Goal: Task Accomplishment & Management: Manage account settings

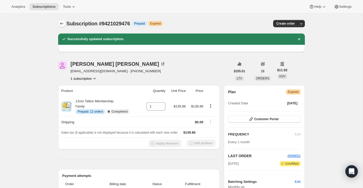
click at [63, 21] on button "Subscriptions" at bounding box center [61, 23] width 7 height 7
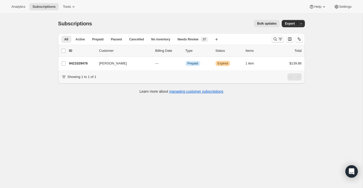
click at [275, 38] on icon "Search and filter results" at bounding box center [275, 39] width 5 height 5
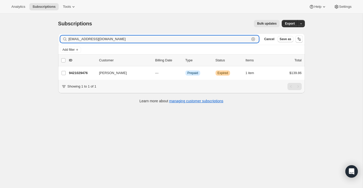
click at [252, 38] on icon "button" at bounding box center [253, 39] width 5 height 5
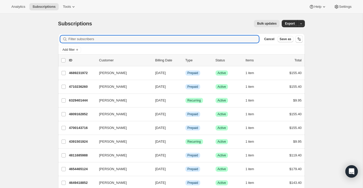
paste input "[EMAIL_ADDRESS][DOMAIN_NAME]"
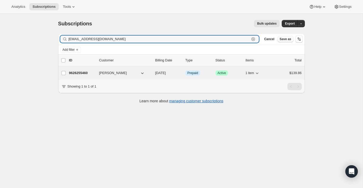
type input "[EMAIL_ADDRESS][DOMAIN_NAME]"
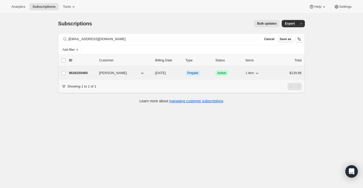
click at [273, 75] on div "9626255460 [PERSON_NAME] [DATE] Info Prepaid Success Active 1 item $139.86" at bounding box center [185, 73] width 233 height 7
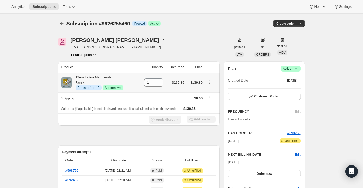
click at [210, 81] on icon "Product actions" at bounding box center [210, 80] width 1 height 1
click at [211, 93] on span "Disable Autorenew" at bounding box center [209, 92] width 28 height 4
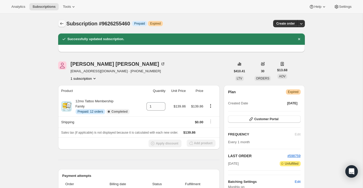
click at [62, 26] on button "Subscriptions" at bounding box center [61, 23] width 7 height 7
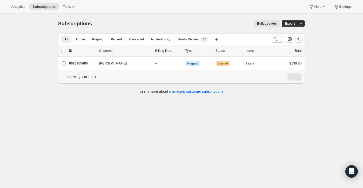
click at [278, 42] on button "Search and filter results" at bounding box center [278, 39] width 12 height 7
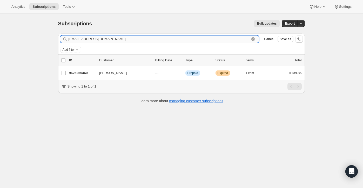
click at [254, 42] on div "[EMAIL_ADDRESS][DOMAIN_NAME] Clear" at bounding box center [159, 39] width 199 height 7
click at [254, 38] on icon "button" at bounding box center [253, 39] width 5 height 5
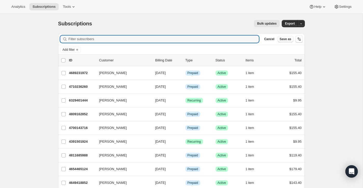
paste input "[EMAIL_ADDRESS][DOMAIN_NAME]"
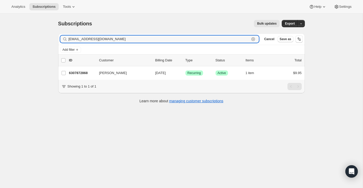
type input "[EMAIL_ADDRESS][DOMAIN_NAME]"
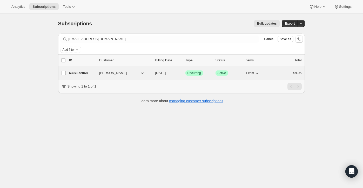
click at [281, 74] on div "$9.95" at bounding box center [289, 73] width 26 height 5
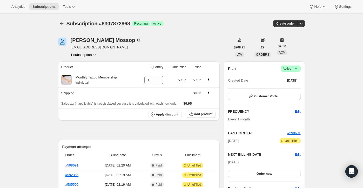
click at [288, 70] on span "Active |" at bounding box center [291, 68] width 16 height 5
click at [281, 90] on span "Cancel subscription" at bounding box center [288, 88] width 29 height 4
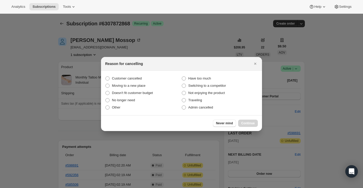
click at [225, 112] on section "Customer cancelled Have too much Moving to a new place Switching to a competito…" at bounding box center [181, 93] width 161 height 45
click at [220, 110] on label "Admin cancelled" at bounding box center [219, 107] width 76 height 7
click at [182, 106] on input "Admin cancelled" at bounding box center [182, 106] width 0 height 0
radio input "true"
click at [244, 122] on button "Continue" at bounding box center [248, 123] width 20 height 7
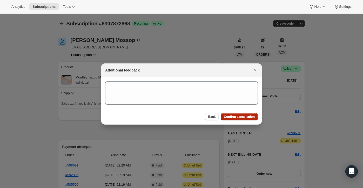
click at [244, 118] on span "Confirm cancellation" at bounding box center [239, 117] width 31 height 4
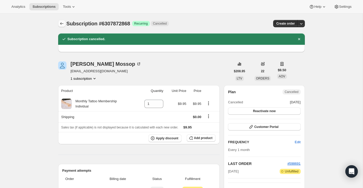
click at [63, 21] on button "Subscriptions" at bounding box center [61, 23] width 7 height 7
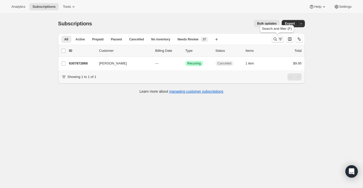
click at [277, 40] on icon "Search and filter results" at bounding box center [275, 39] width 5 height 5
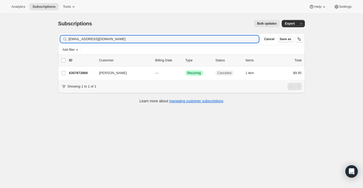
click at [256, 36] on div "[EMAIL_ADDRESS][DOMAIN_NAME] Clear" at bounding box center [159, 39] width 199 height 7
click at [255, 37] on icon "button" at bounding box center [253, 39] width 5 height 5
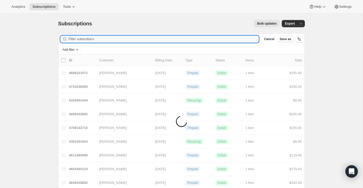
paste input "[EMAIL_ADDRESS][DOMAIN_NAME]"
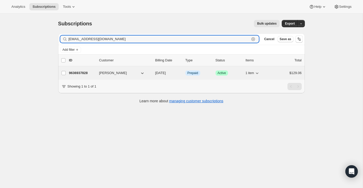
type input "[EMAIL_ADDRESS][DOMAIN_NAME]"
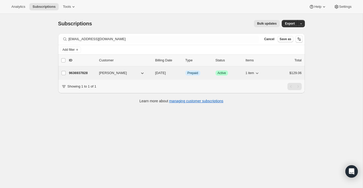
click at [278, 75] on div "$129.06" at bounding box center [289, 73] width 26 height 5
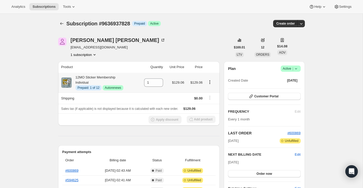
click at [209, 80] on icon "Product actions" at bounding box center [209, 82] width 5 height 5
click at [209, 90] on span "Disable Autorenew" at bounding box center [209, 92] width 28 height 5
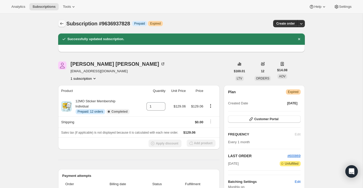
click at [60, 23] on icon "Subscriptions" at bounding box center [61, 23] width 5 height 5
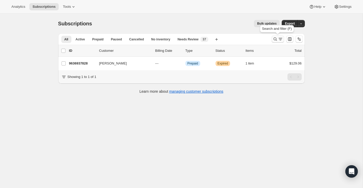
click at [275, 41] on icon "Search and filter results" at bounding box center [275, 39] width 5 height 5
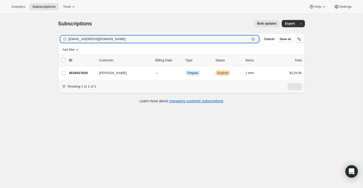
click at [254, 38] on icon "button" at bounding box center [253, 39] width 4 height 4
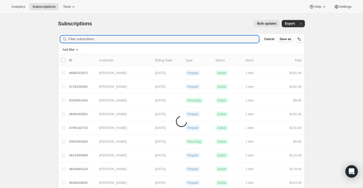
paste input "[EMAIL_ADDRESS][DOMAIN_NAME]"
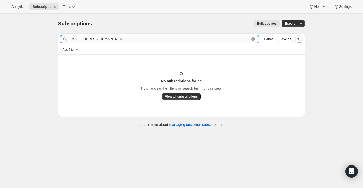
click at [107, 37] on input "[EMAIL_ADDRESS][DOMAIN_NAME]" at bounding box center [159, 39] width 181 height 7
paste input "[PERSON_NAME]"
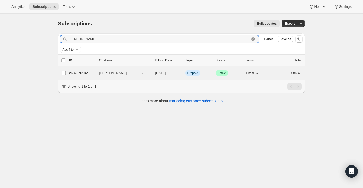
type input "[PERSON_NAME]"
click at [277, 72] on div "$86.40" at bounding box center [289, 73] width 26 height 5
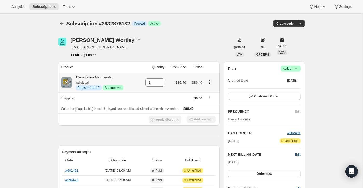
click at [211, 82] on icon "Product actions" at bounding box center [209, 82] width 5 height 5
click at [210, 92] on span "Disable Autorenew" at bounding box center [209, 92] width 28 height 4
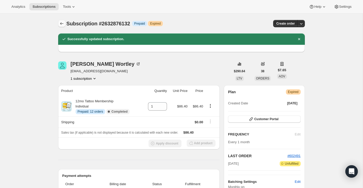
click at [62, 24] on icon "Subscriptions" at bounding box center [61, 23] width 5 height 5
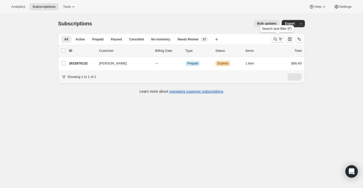
click at [275, 36] on button "Search and filter results" at bounding box center [278, 39] width 12 height 7
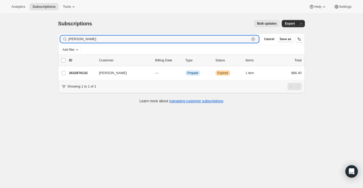
click at [252, 37] on icon "button" at bounding box center [253, 39] width 5 height 5
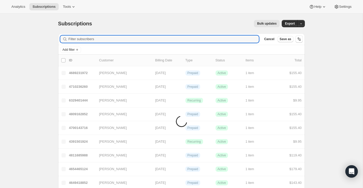
paste input "[EMAIL_ADDRESS][DOMAIN_NAME]"
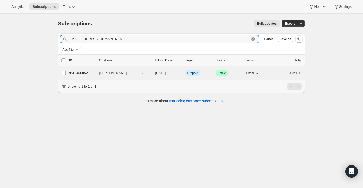
type input "[EMAIL_ADDRESS][DOMAIN_NAME]"
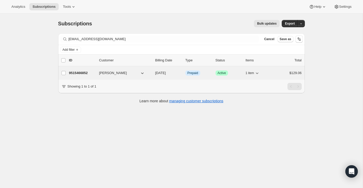
click at [277, 72] on div "$129.06" at bounding box center [289, 73] width 26 height 5
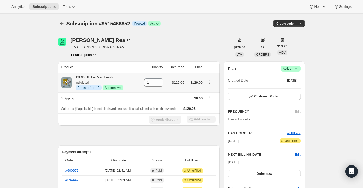
click at [209, 81] on icon "Product actions" at bounding box center [209, 82] width 5 height 5
click at [207, 92] on span "Disable Autorenew" at bounding box center [209, 92] width 28 height 4
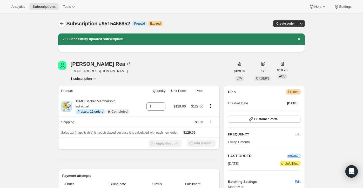
click at [64, 21] on button "Subscriptions" at bounding box center [61, 23] width 7 height 7
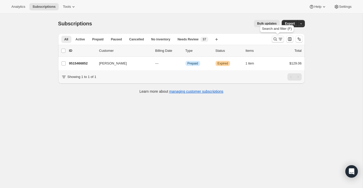
click at [275, 38] on icon "Search and filter results" at bounding box center [275, 39] width 5 height 5
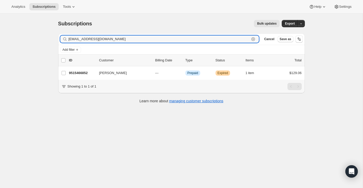
click at [253, 39] on icon "button" at bounding box center [253, 39] width 2 height 2
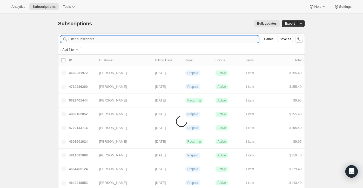
paste input "[EMAIL_ADDRESS][DOMAIN_NAME]"
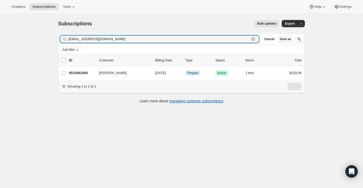
type input "[EMAIL_ADDRESS][DOMAIN_NAME]"
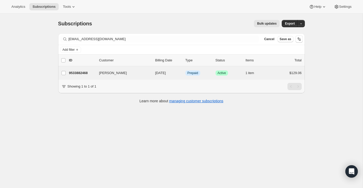
click at [272, 68] on div "[PERSON_NAME] 9533882468 [PERSON_NAME] [DATE] Info Prepaid Success Active 1 ite…" at bounding box center [181, 73] width 247 height 14
click at [269, 74] on div "1 item" at bounding box center [259, 73] width 26 height 7
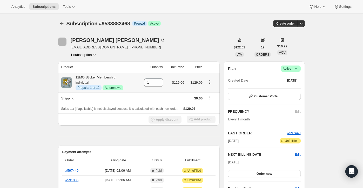
click at [210, 81] on icon "Product actions" at bounding box center [210, 80] width 1 height 1
click at [213, 93] on span "Disable Autorenew" at bounding box center [209, 92] width 28 height 4
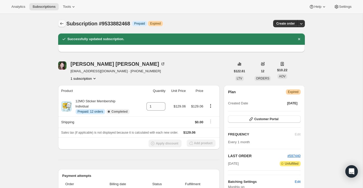
click at [64, 26] on icon "Subscriptions" at bounding box center [61, 23] width 5 height 5
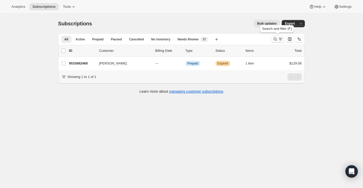
click at [275, 40] on icon "Search and filter results" at bounding box center [275, 39] width 5 height 5
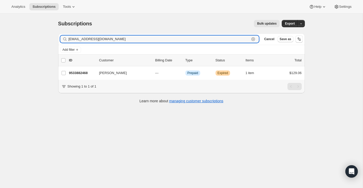
click at [254, 40] on icon "button" at bounding box center [253, 39] width 4 height 4
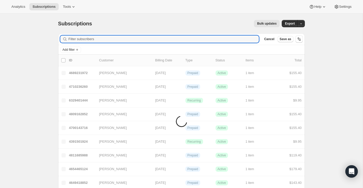
paste input "[EMAIL_ADDRESS][DOMAIN_NAME]"
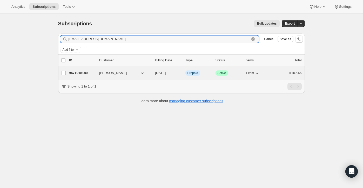
type input "[EMAIL_ADDRESS][DOMAIN_NAME]"
click at [277, 75] on div "$107.46" at bounding box center [289, 73] width 26 height 5
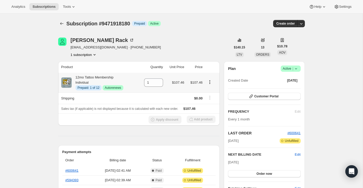
click at [210, 81] on icon "Product actions" at bounding box center [209, 82] width 5 height 5
click at [207, 91] on span "Disable Autorenew" at bounding box center [209, 92] width 28 height 4
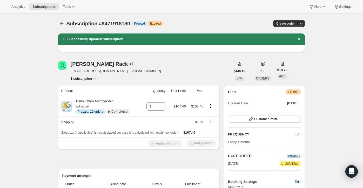
click at [65, 23] on div at bounding box center [62, 23] width 8 height 7
click at [61, 22] on icon "Subscriptions" at bounding box center [61, 23] width 5 height 5
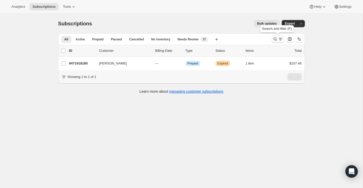
click at [281, 42] on icon "Search and filter results" at bounding box center [280, 39] width 5 height 5
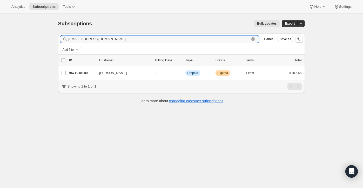
click at [252, 38] on icon "button" at bounding box center [253, 39] width 4 height 4
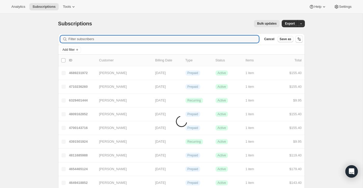
paste input "[EMAIL_ADDRESS][DOMAIN_NAME]"
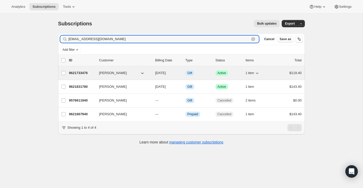
type input "[EMAIL_ADDRESS][DOMAIN_NAME]"
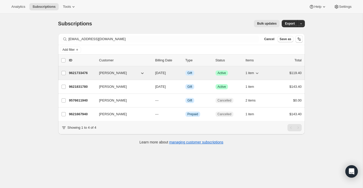
click at [282, 75] on div "$119.40" at bounding box center [289, 73] width 26 height 5
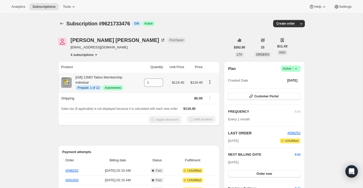
click at [210, 82] on icon "Product actions" at bounding box center [209, 82] width 5 height 5
click at [210, 91] on span "Disable Autorenew" at bounding box center [209, 92] width 28 height 4
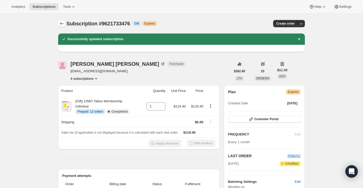
click at [60, 22] on icon "Subscriptions" at bounding box center [61, 23] width 5 height 5
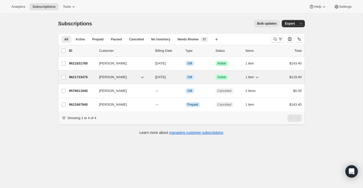
click at [271, 77] on div "1 item" at bounding box center [259, 77] width 26 height 7
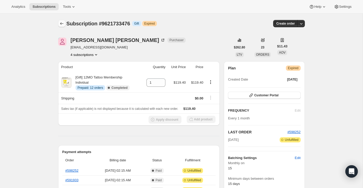
click at [63, 23] on icon "Subscriptions" at bounding box center [61, 23] width 5 height 5
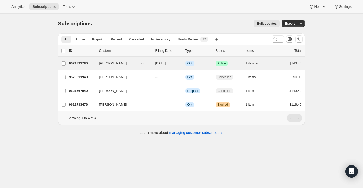
click at [284, 62] on div "$143.40" at bounding box center [289, 63] width 26 height 5
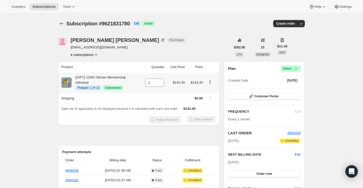
click at [210, 82] on icon "Product actions" at bounding box center [210, 82] width 1 height 1
click at [211, 89] on button "Disable Autorenew" at bounding box center [209, 92] width 31 height 8
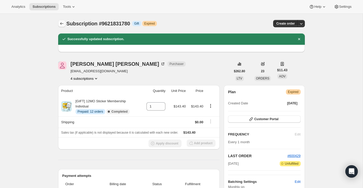
click at [62, 25] on icon "Subscriptions" at bounding box center [61, 23] width 5 height 5
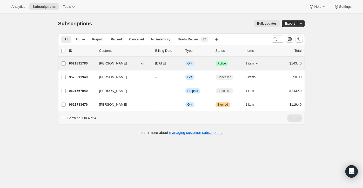
click at [282, 66] on div "9621831780 Erin Montoya 08/15/2025 Info Gift Success Active 1 item $143.40" at bounding box center [185, 63] width 233 height 7
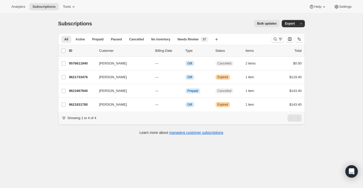
click at [271, 39] on div at bounding box center [286, 39] width 35 height 10
click at [284, 41] on div at bounding box center [286, 39] width 35 height 10
click at [278, 41] on icon "Search and filter results" at bounding box center [280, 39] width 5 height 5
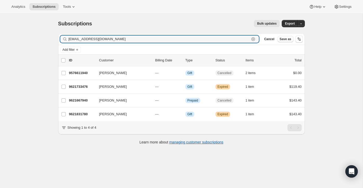
click at [254, 38] on icon "button" at bounding box center [253, 39] width 5 height 5
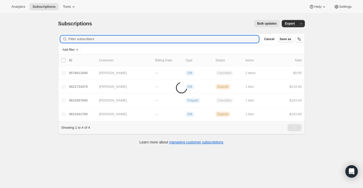
paste input "Celia Sheard"
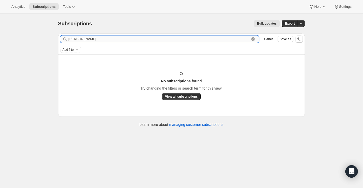
click at [114, 43] on input "Celia Sheard" at bounding box center [159, 39] width 181 height 7
paste input "j_juckett18@yahoo.com"
click at [117, 39] on input "j_juckett18@yahoo.com" at bounding box center [159, 39] width 181 height 7
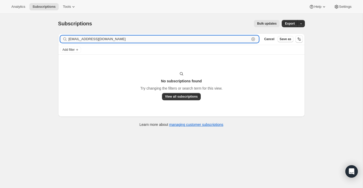
click at [117, 39] on input "j_juckett18@yahoo.com" at bounding box center [159, 39] width 181 height 7
paste input "Jessica Juckett"
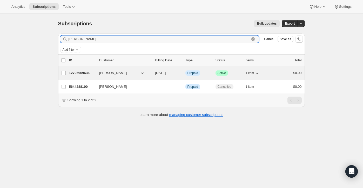
type input "Jessica Juckett"
click at [271, 71] on div "1 item" at bounding box center [259, 73] width 26 height 7
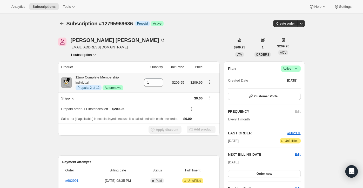
click at [211, 82] on icon "Product actions" at bounding box center [209, 82] width 5 height 5
click at [210, 91] on span "Disable Autorenew" at bounding box center [209, 92] width 28 height 4
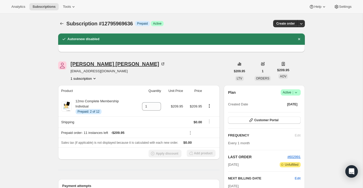
click at [160, 63] on icon at bounding box center [162, 64] width 5 height 5
click at [64, 26] on icon "Subscriptions" at bounding box center [61, 23] width 5 height 5
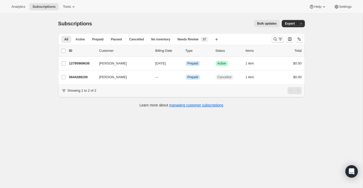
click at [272, 41] on button "Search and filter results" at bounding box center [278, 39] width 12 height 7
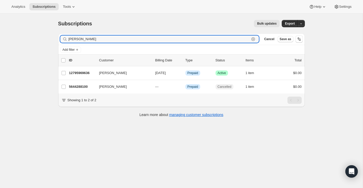
click at [253, 38] on icon "button" at bounding box center [253, 39] width 5 height 5
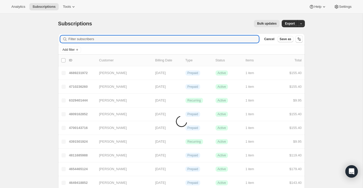
paste input "mamabrooke3@gmail.com"
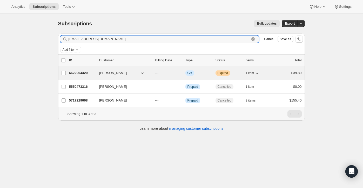
type input "mamabrooke3@gmail.com"
click at [277, 75] on div "$39.80" at bounding box center [289, 73] width 26 height 5
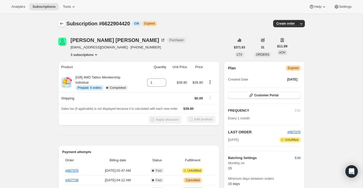
click at [62, 24] on icon "Subscriptions" at bounding box center [61, 23] width 5 height 5
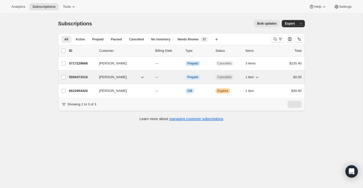
click at [276, 76] on div "$0.00" at bounding box center [289, 77] width 26 height 5
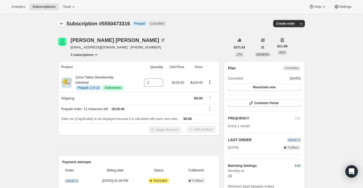
click at [62, 24] on icon "Subscriptions" at bounding box center [61, 23] width 5 height 5
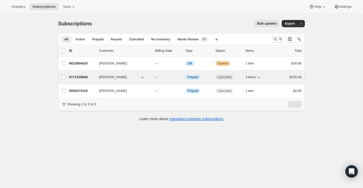
click at [278, 78] on div "$155.40" at bounding box center [289, 77] width 26 height 5
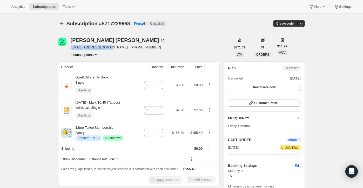
drag, startPoint x: 112, startPoint y: 48, endPoint x: 71, endPoint y: 48, distance: 41.5
click at [71, 48] on span "mamabrooke3@gmail.com · +15173753749" at bounding box center [118, 47] width 95 height 5
copy span "mamabrooke3@gmail.com"
